Goal: Information Seeking & Learning: Learn about a topic

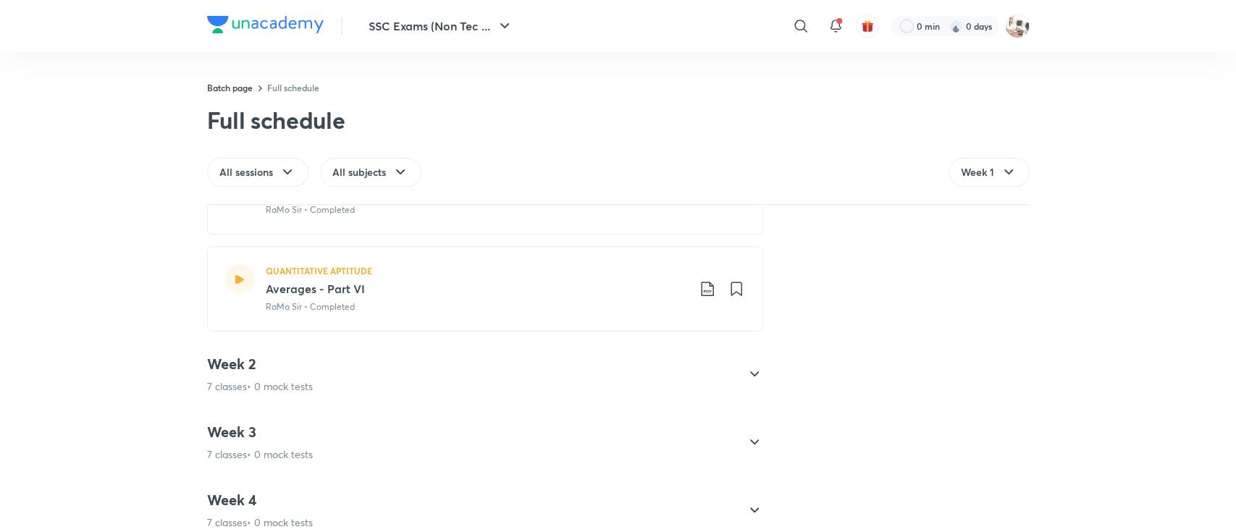
scroll to position [613, 0]
click at [746, 371] on icon at bounding box center [754, 370] width 17 height 17
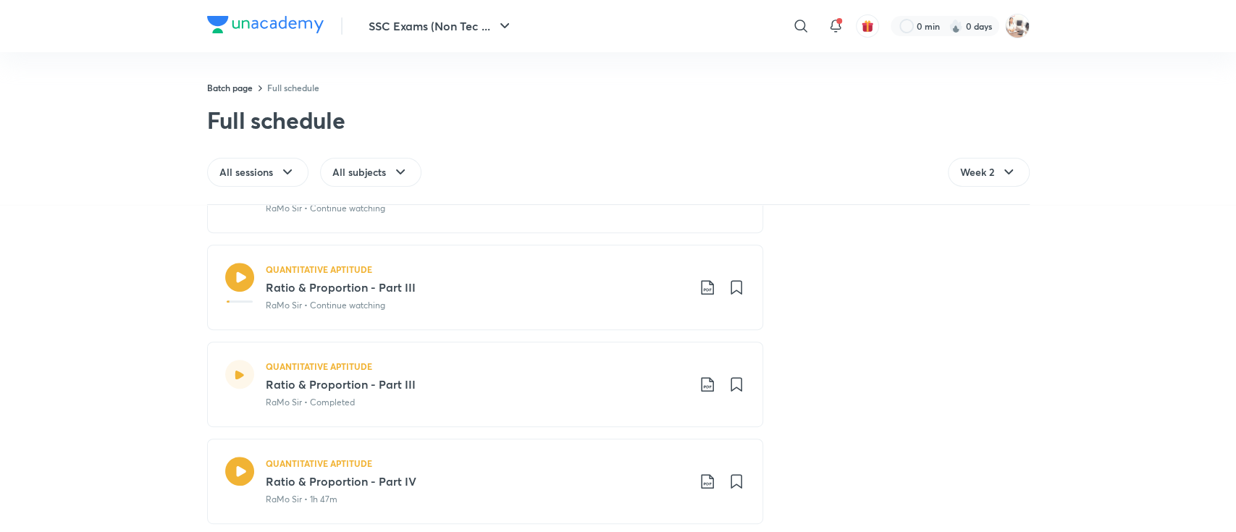
scroll to position [565, 0]
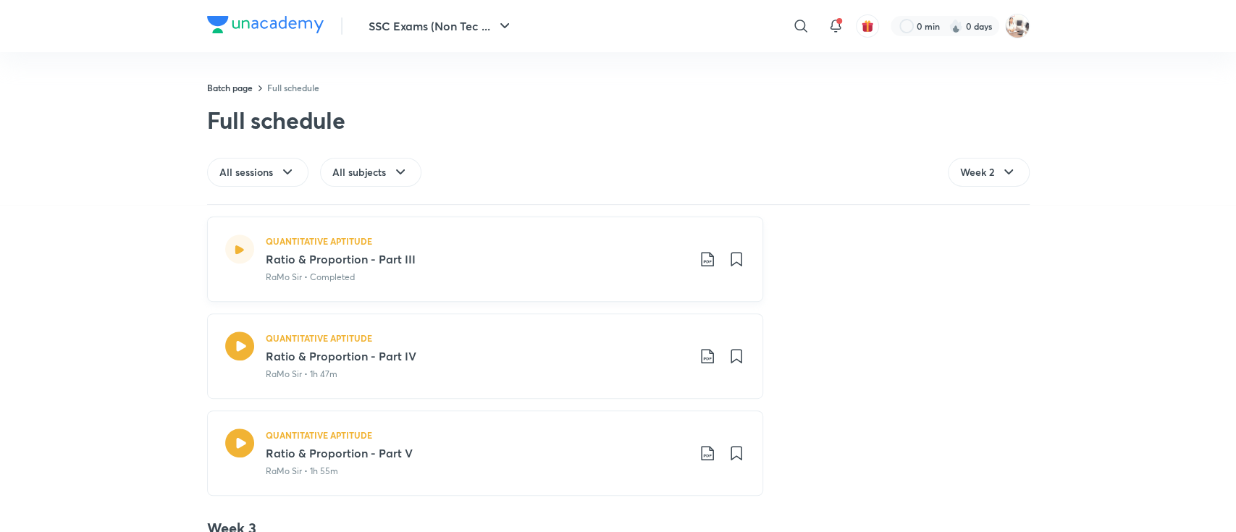
click at [539, 276] on div "RaMo Sir • Completed" at bounding box center [476, 277] width 421 height 13
